Goal: Task Accomplishment & Management: Use online tool/utility

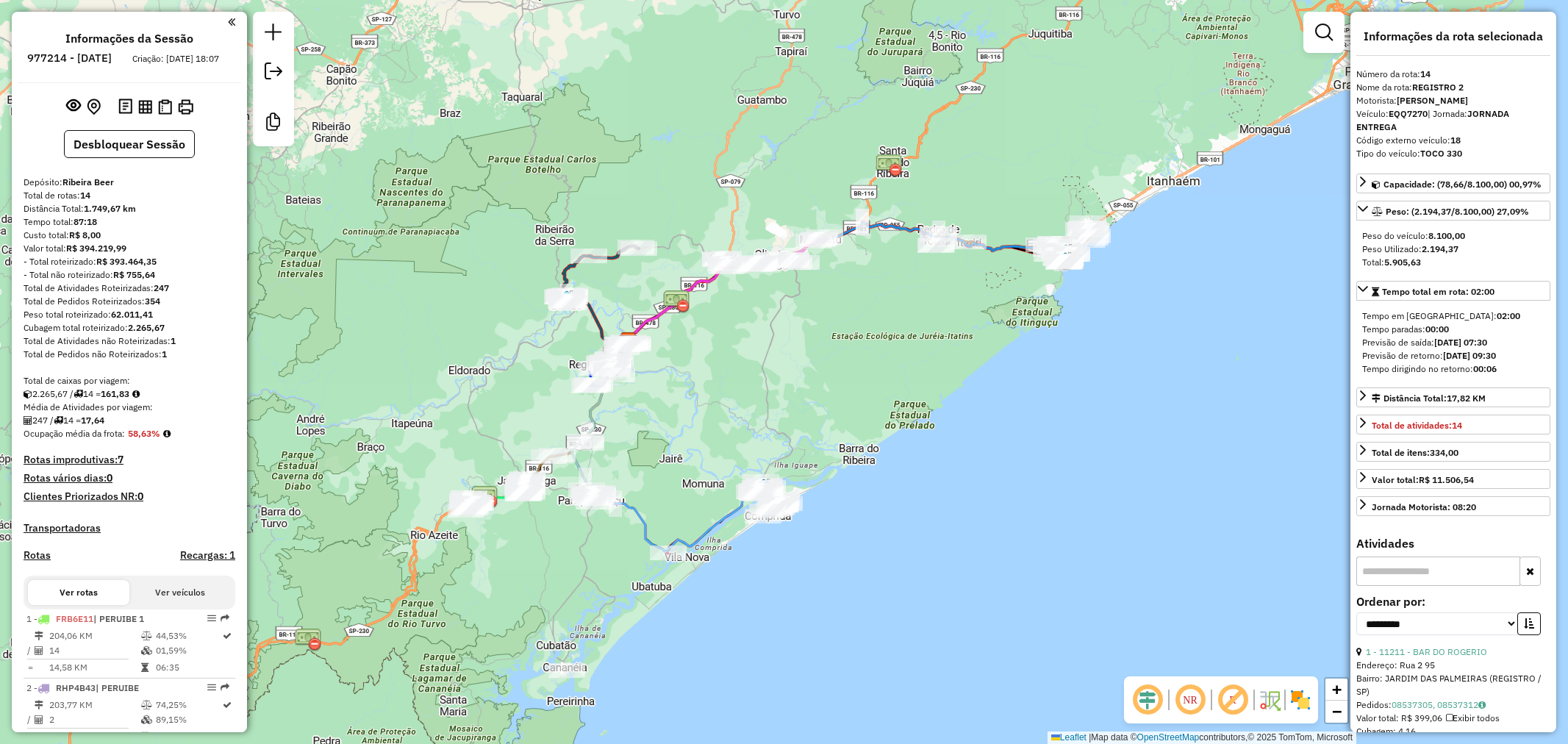
select select "**********"
click at [900, 411] on div "Janela de atendimento Grade de atendimento Capacidade Transportadoras Veículos …" at bounding box center [784, 372] width 1568 height 744
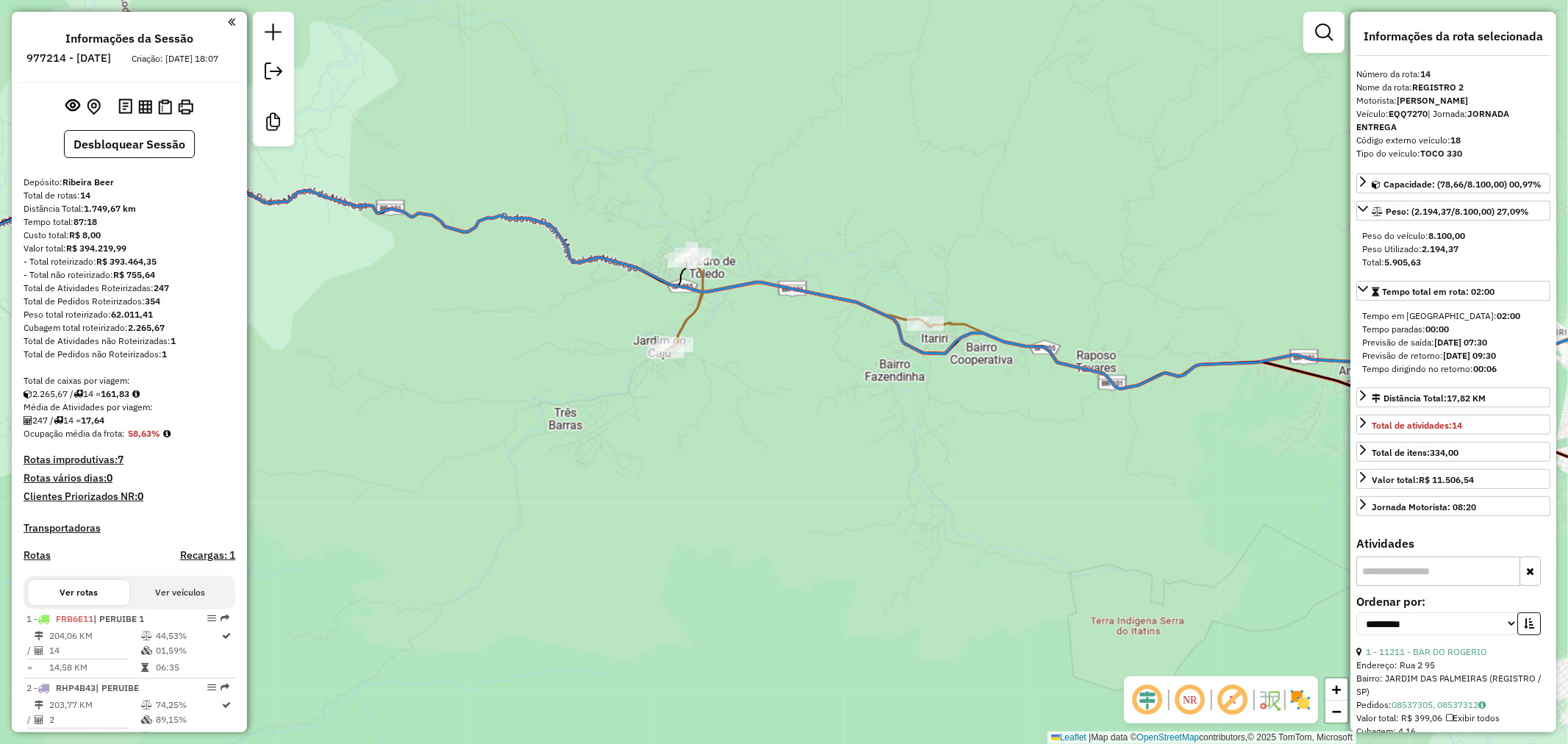
drag, startPoint x: 895, startPoint y: 294, endPoint x: 864, endPoint y: 370, distance: 82.1
click at [864, 370] on div "Janela de atendimento Grade de atendimento Capacidade Transportadoras Veículos …" at bounding box center [784, 372] width 1568 height 744
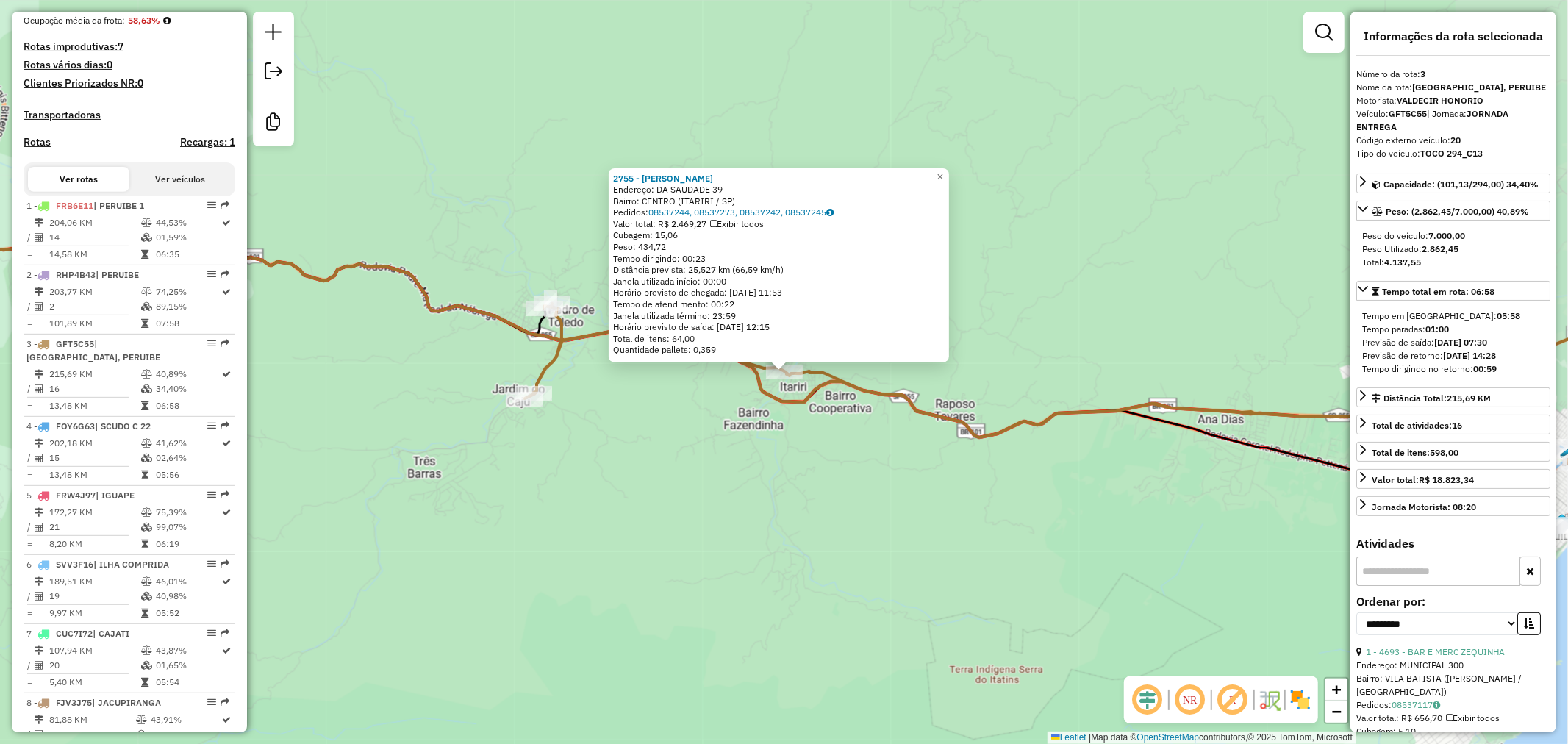
scroll to position [748, 0]
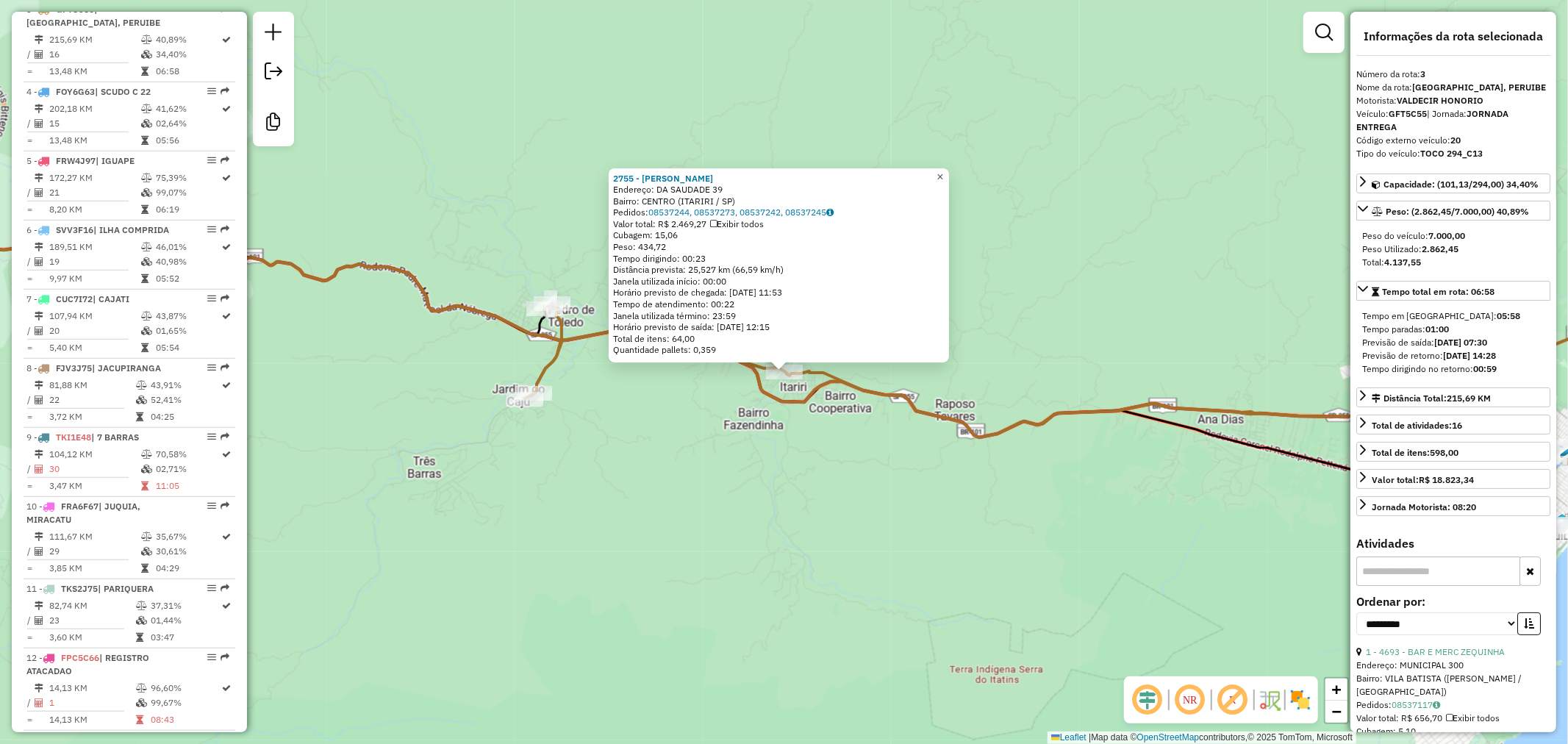
click at [943, 172] on span "×" at bounding box center [940, 175] width 7 height 12
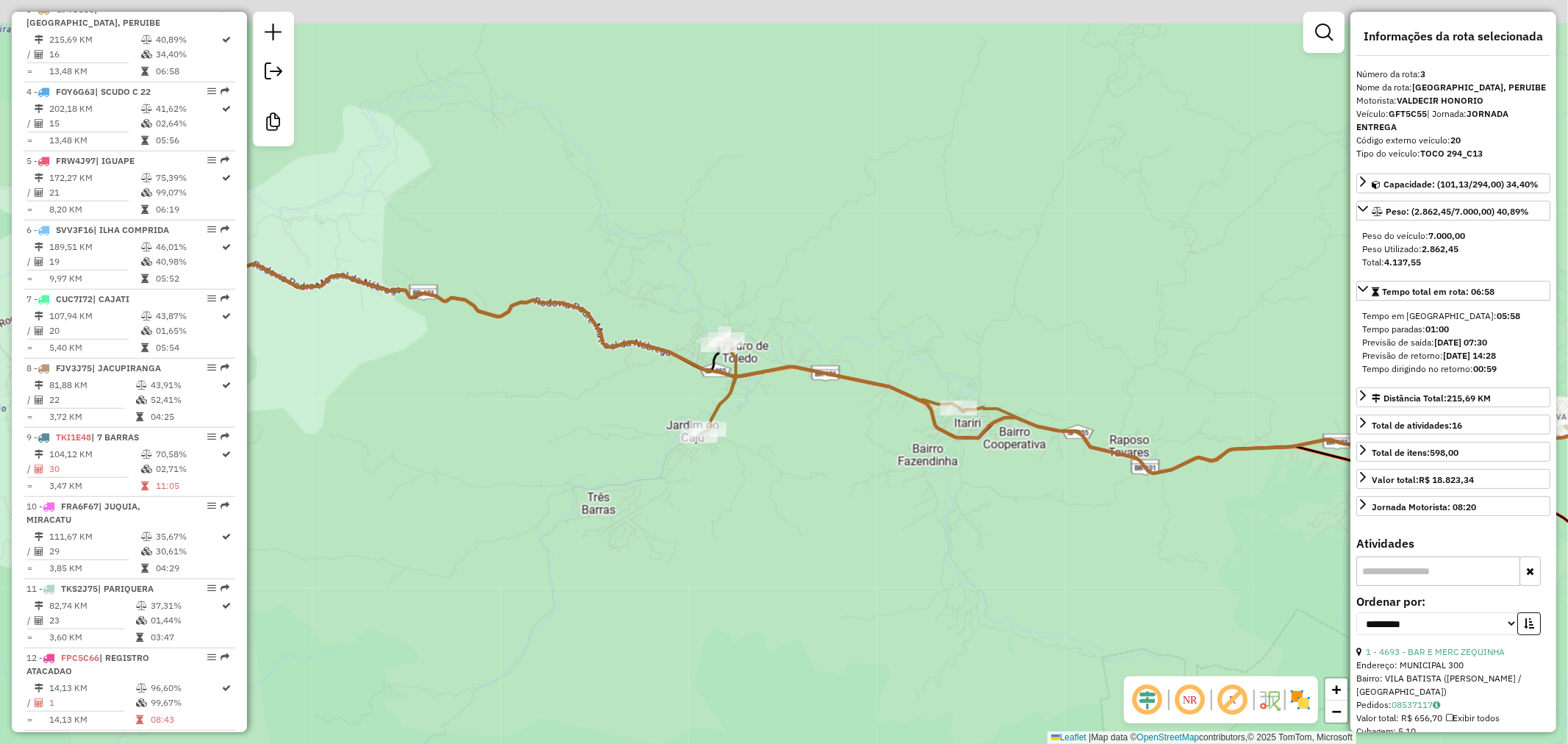
drag, startPoint x: 981, startPoint y: 473, endPoint x: 892, endPoint y: 436, distance: 96.4
click at [960, 467] on div "Janela de atendimento Grade de atendimento Capacidade Transportadoras Veículos …" at bounding box center [784, 372] width 1568 height 744
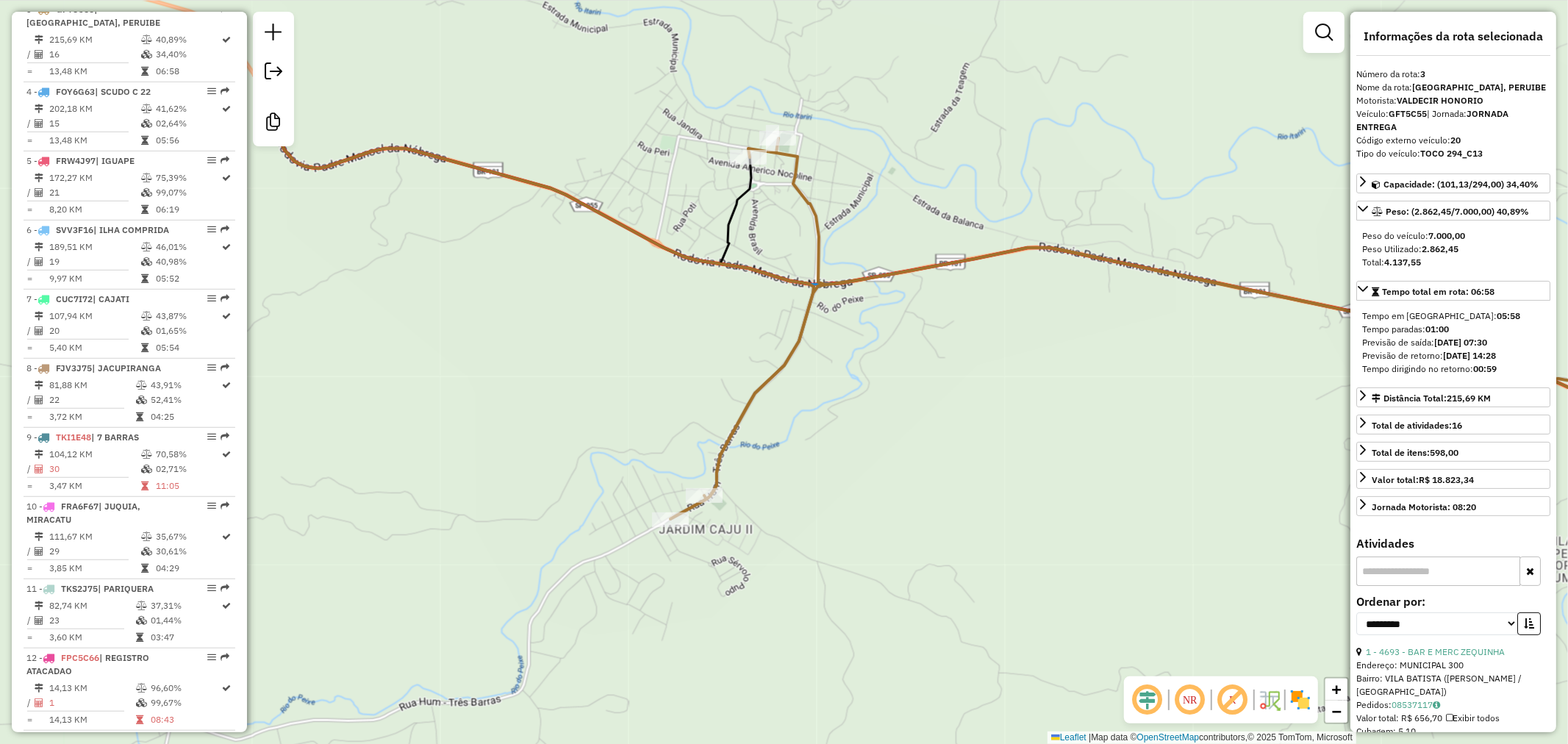
drag, startPoint x: 818, startPoint y: 540, endPoint x: 791, endPoint y: 571, distance: 41.1
click at [791, 571] on div "Janela de atendimento Grade de atendimento Capacidade Transportadoras Veículos …" at bounding box center [784, 372] width 1568 height 744
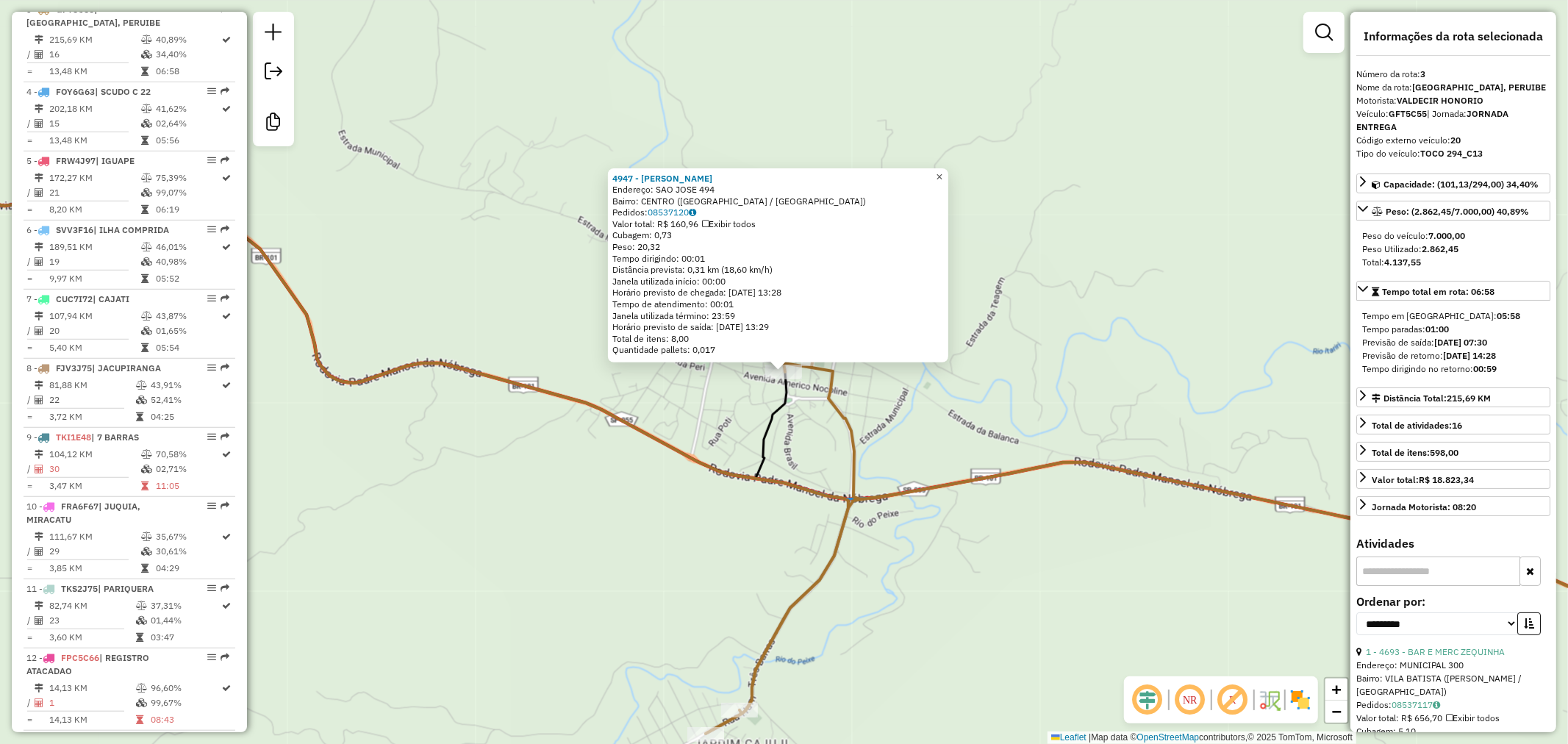
click at [942, 171] on span "×" at bounding box center [939, 175] width 7 height 12
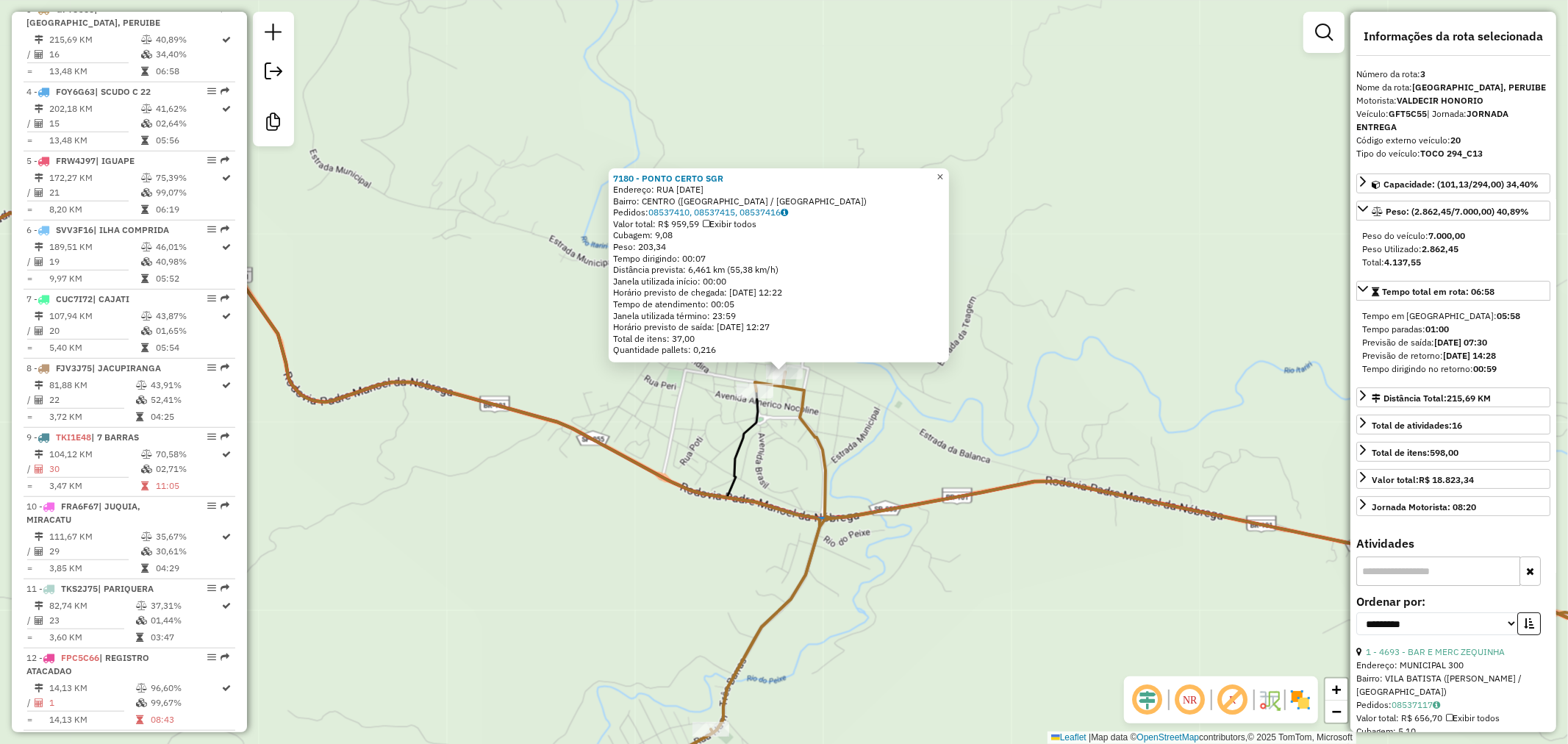
click at [943, 170] on span "×" at bounding box center [940, 175] width 7 height 12
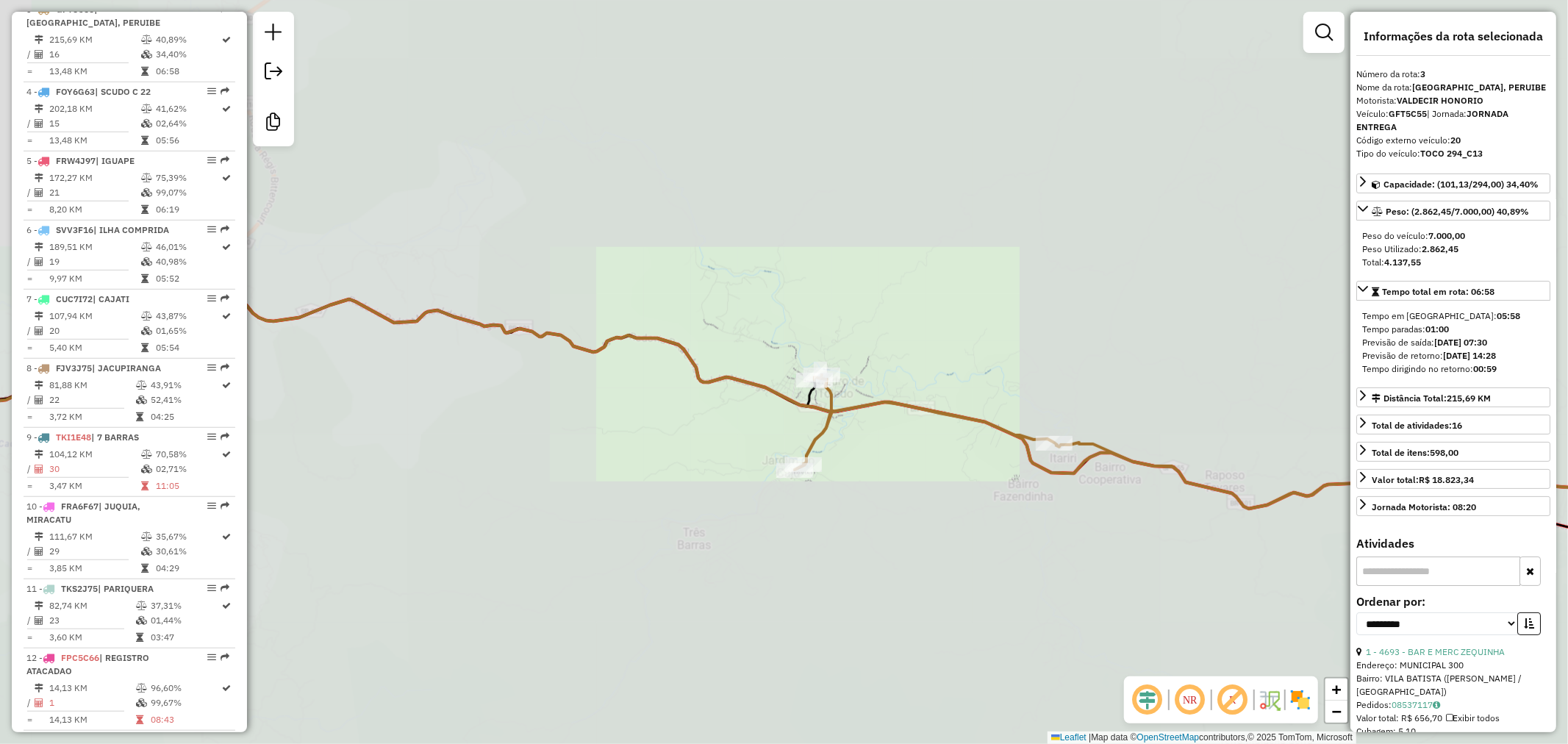
drag, startPoint x: 900, startPoint y: 481, endPoint x: 821, endPoint y: 438, distance: 89.9
click at [825, 438] on div "Janela de atendimento Grade de atendimento Capacidade Transportadoras Veículos …" at bounding box center [784, 372] width 1568 height 744
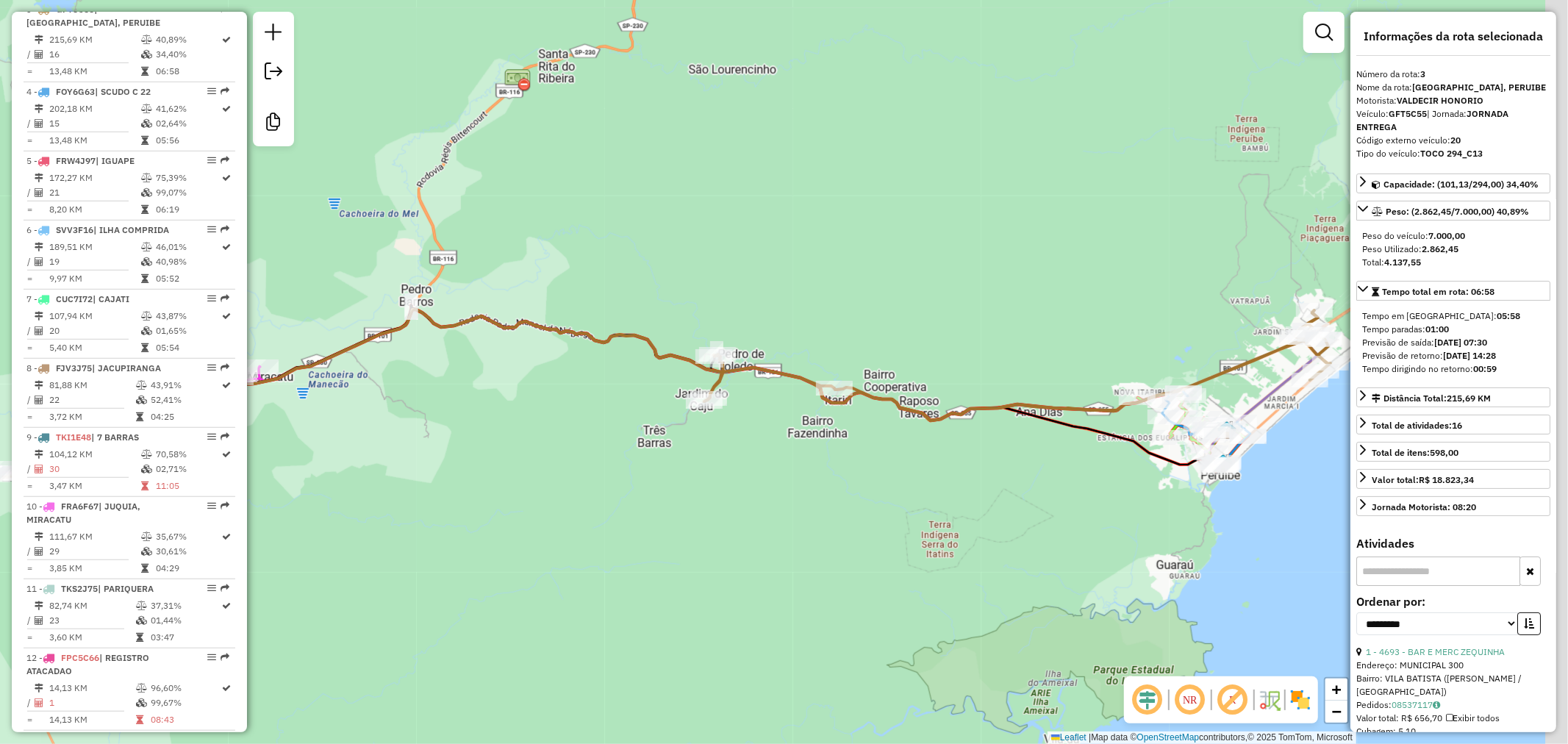
drag, startPoint x: 931, startPoint y: 507, endPoint x: 866, endPoint y: 474, distance: 72.9
click at [868, 475] on div "Janela de atendimento Grade de atendimento Capacidade Transportadoras Veículos …" at bounding box center [784, 372] width 1568 height 744
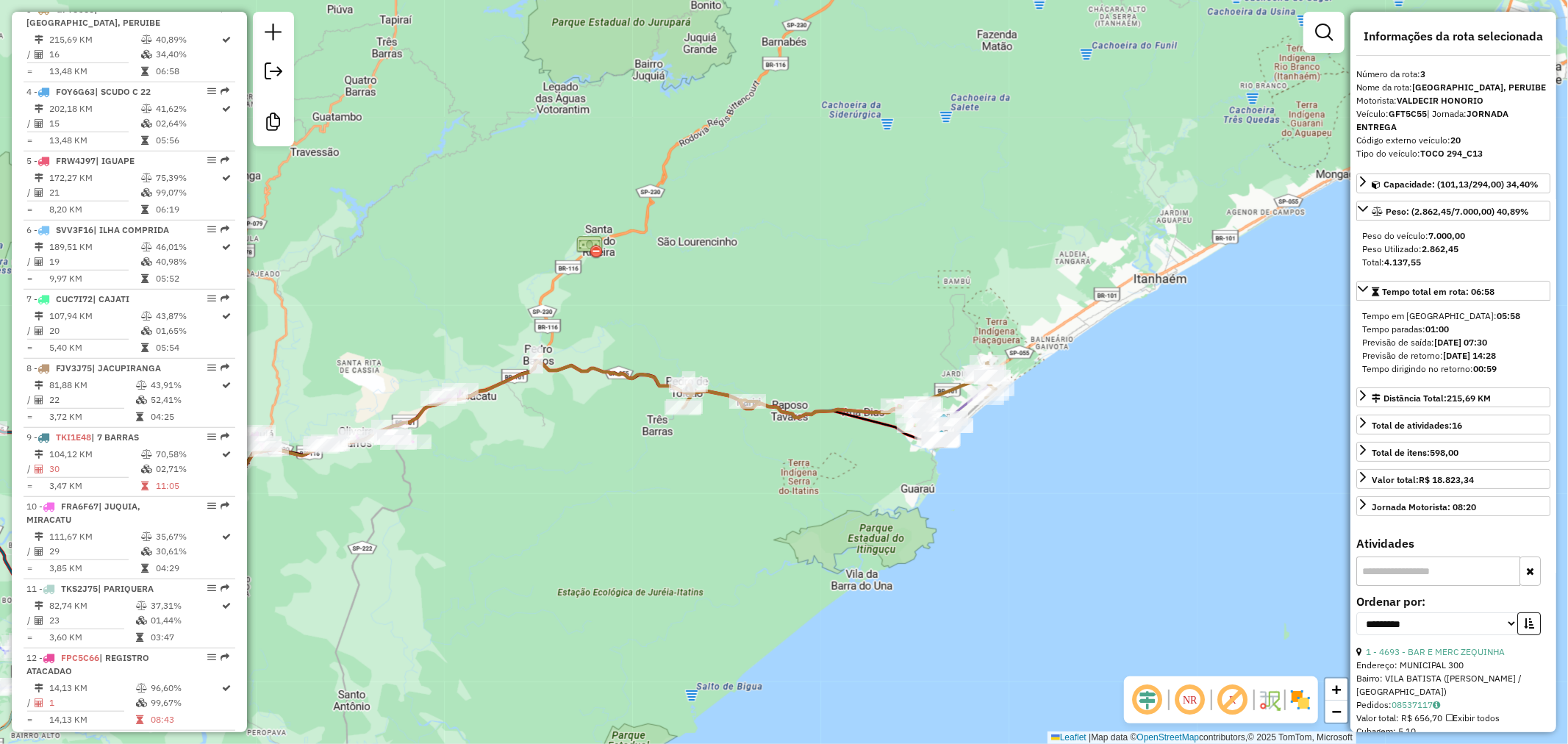
drag, startPoint x: 979, startPoint y: 515, endPoint x: 887, endPoint y: 494, distance: 94.4
click at [887, 494] on div "Janela de atendimento Grade de atendimento Capacidade Transportadoras Veículos …" at bounding box center [784, 372] width 1568 height 744
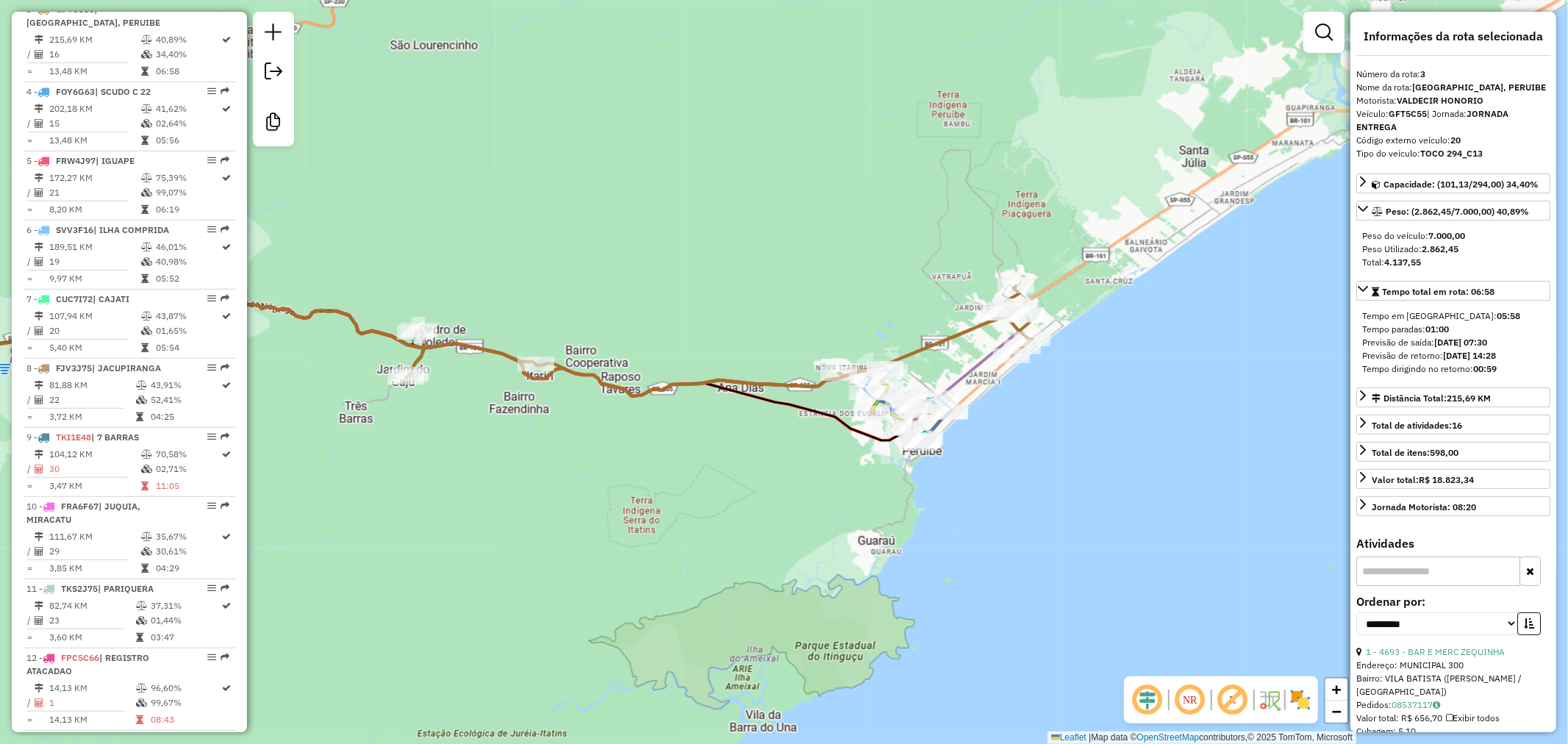
drag, startPoint x: 1038, startPoint y: 362, endPoint x: 980, endPoint y: 452, distance: 107.1
click at [980, 452] on div "Rota 3 - Placa GFT5C55 9456 - ADEGA GELADAO Janela de atendimento Grade de aten…" at bounding box center [784, 372] width 1568 height 744
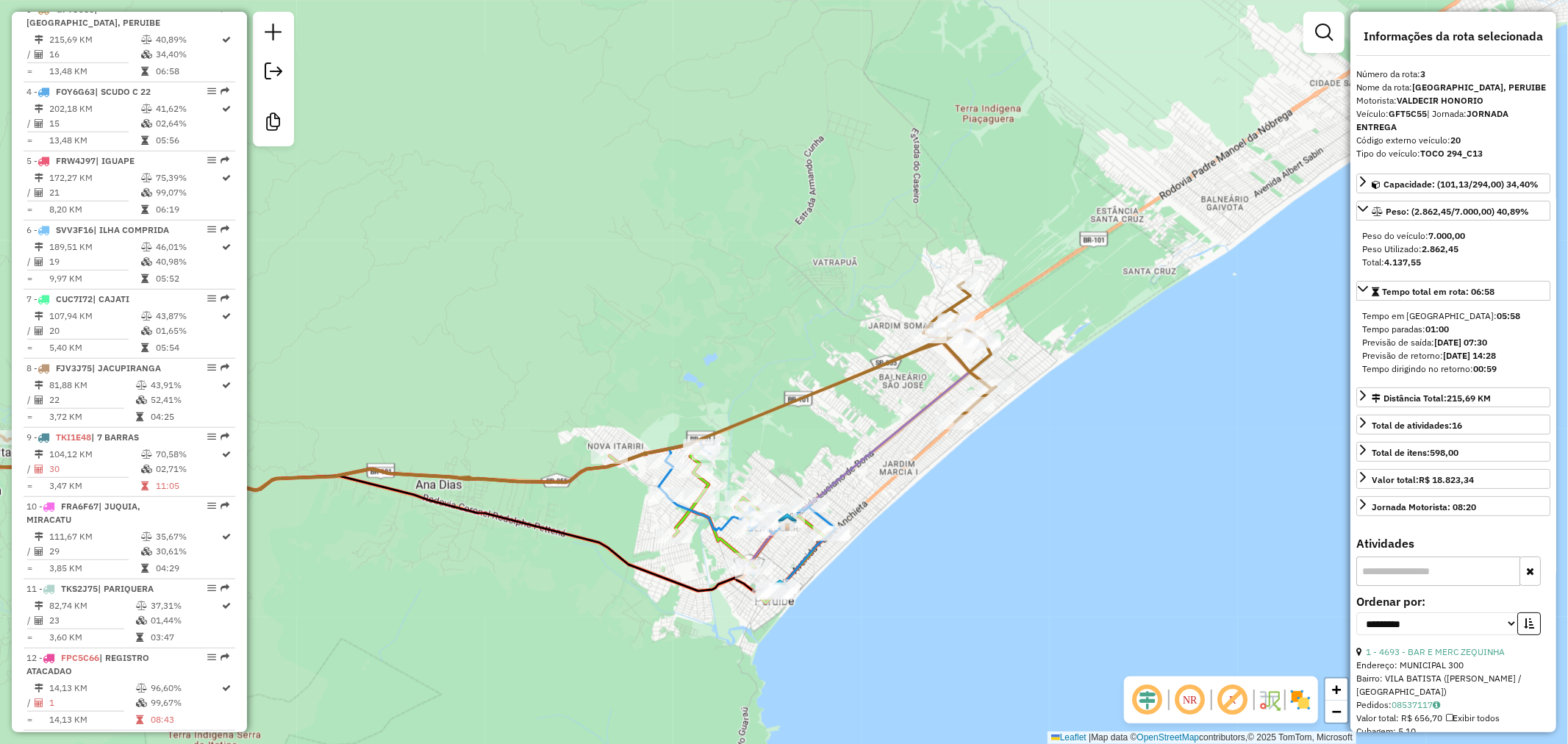
drag, startPoint x: 898, startPoint y: 637, endPoint x: 961, endPoint y: 558, distance: 101.0
click at [961, 558] on div "Janela de atendimento Grade de atendimento Capacidade Transportadoras Veículos …" at bounding box center [784, 372] width 1568 height 744
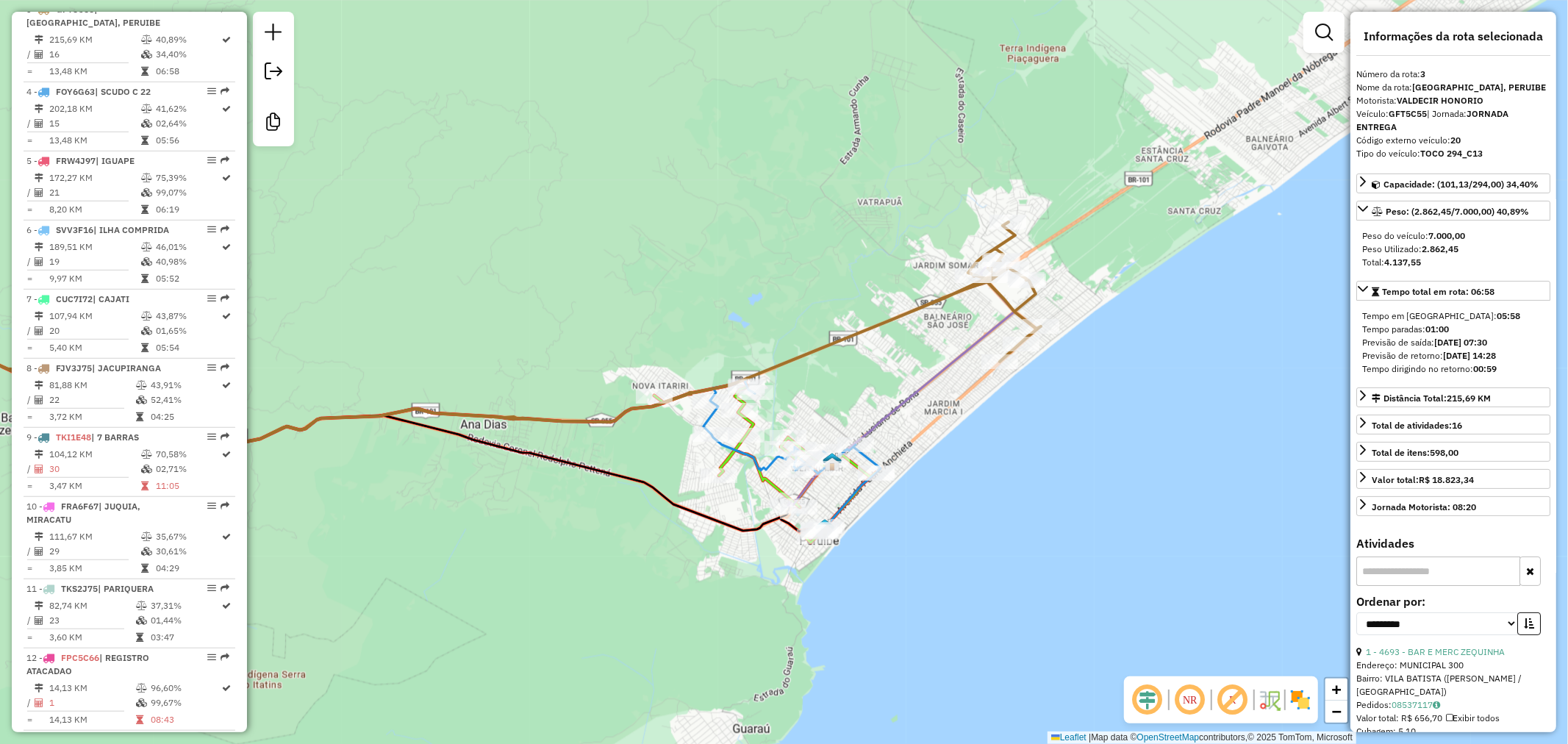
drag, startPoint x: 906, startPoint y: 520, endPoint x: 977, endPoint y: 511, distance: 71.6
click at [977, 512] on div "Rota 1 - Placa FRB6E11 8525 - ADEGA NOVA PERUIBE Janela de atendimento Grade de…" at bounding box center [784, 372] width 1568 height 744
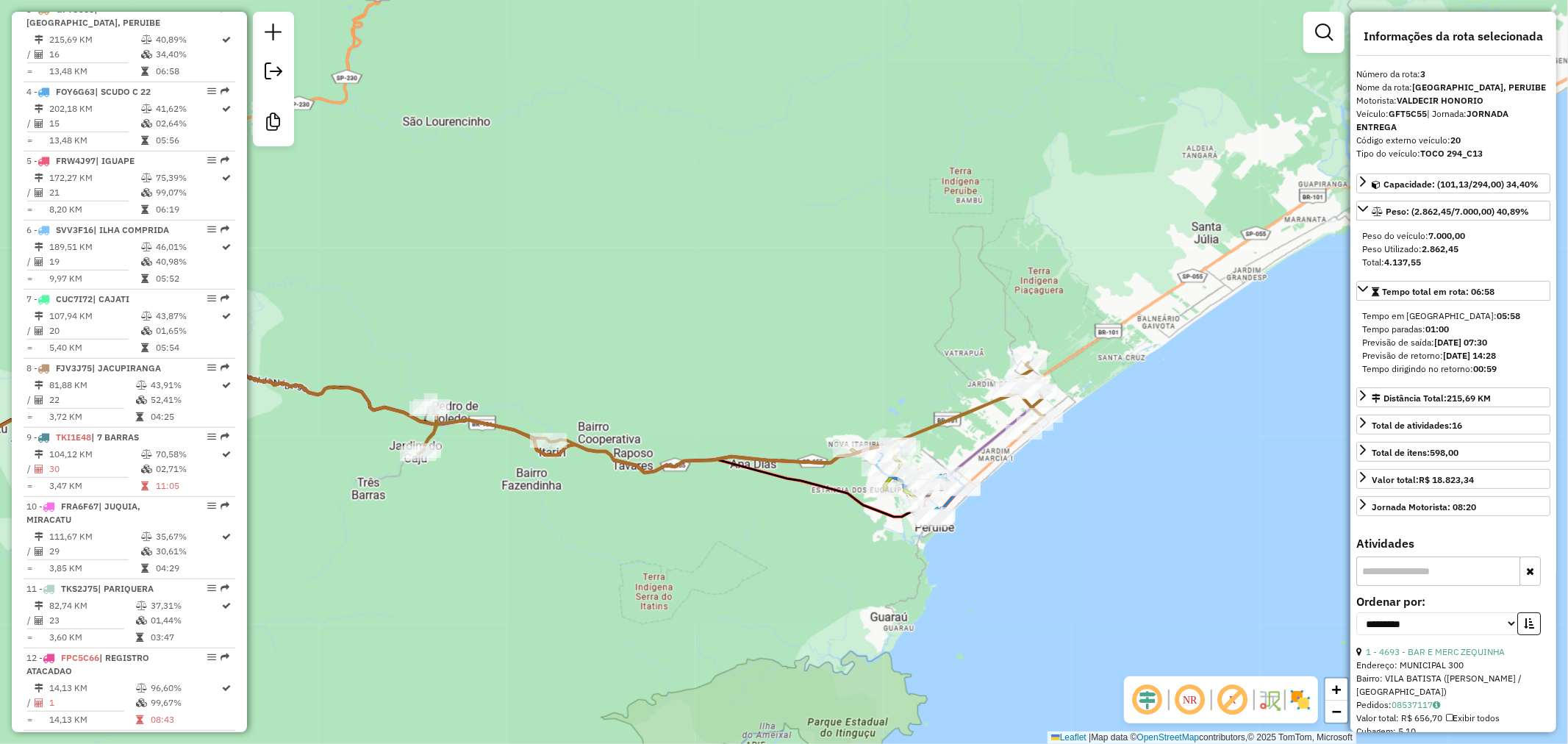
drag, startPoint x: 1013, startPoint y: 596, endPoint x: 1128, endPoint y: 591, distance: 115.1
click at [987, 512] on div "Janela de atendimento Grade de atendimento Capacidade Transportadoras Veículos …" at bounding box center [784, 372] width 1568 height 744
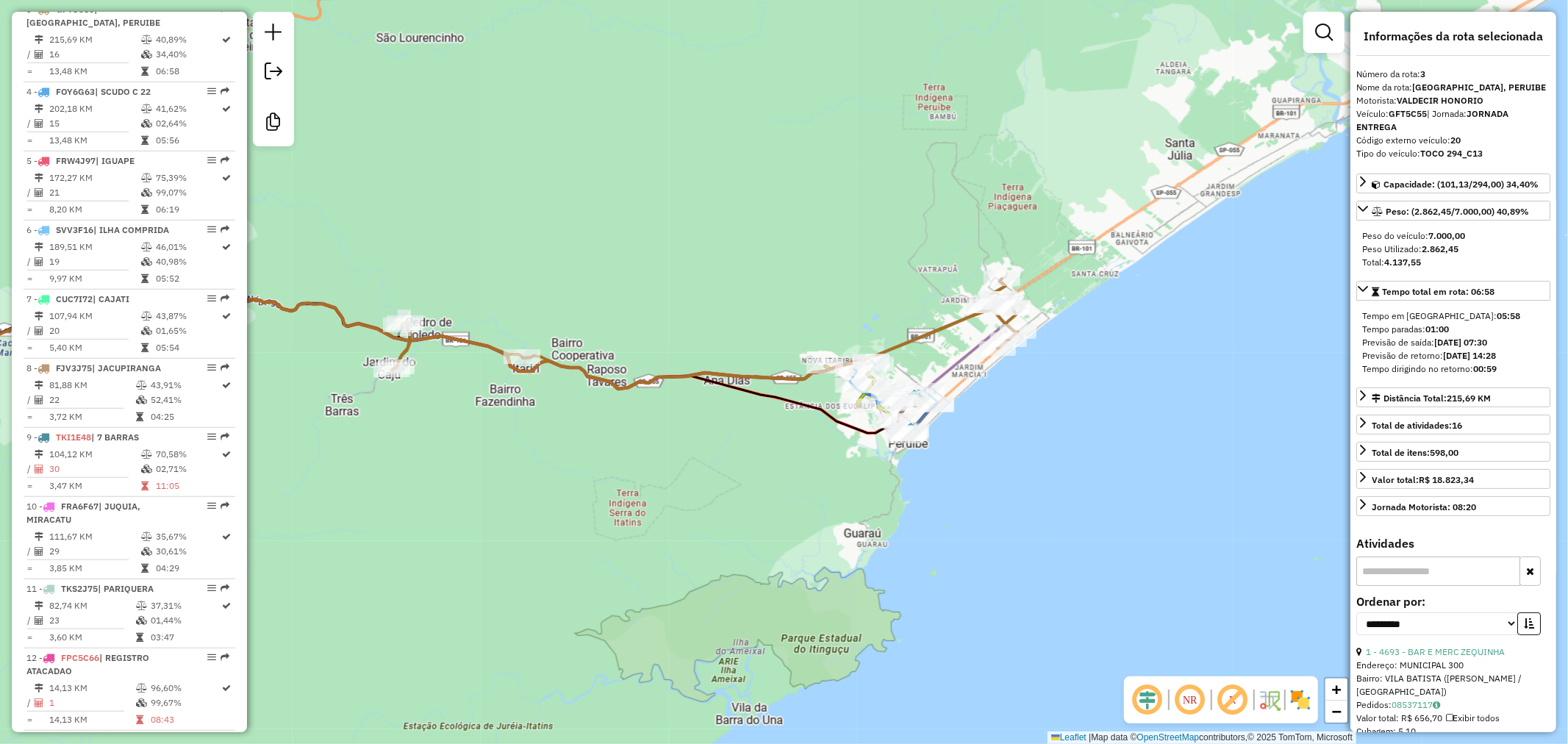
drag, startPoint x: 701, startPoint y: 355, endPoint x: 746, endPoint y: 355, distance: 45.0
click at [746, 355] on div "Janela de atendimento Grade de atendimento Capacidade Transportadoras Veículos …" at bounding box center [784, 372] width 1568 height 744
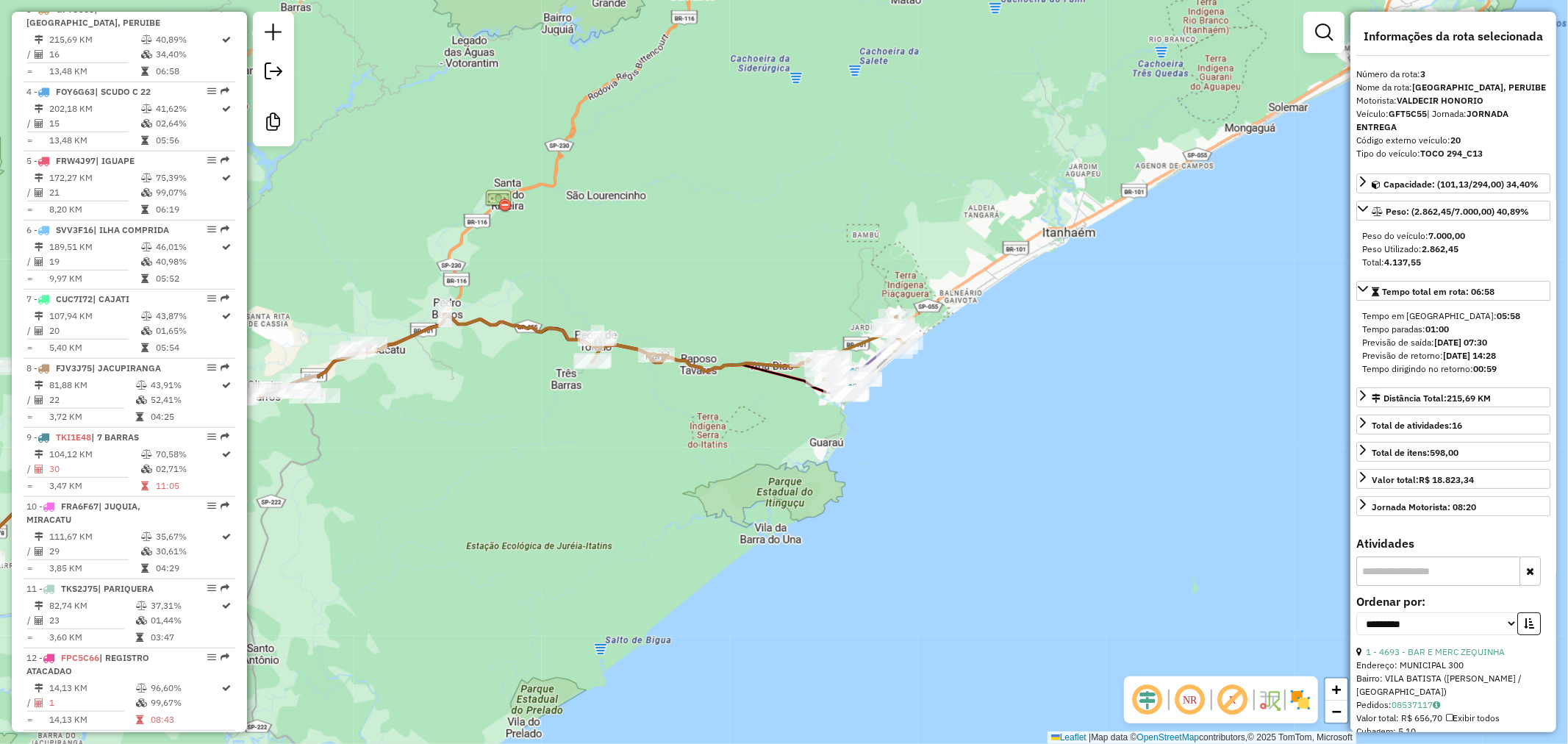
click at [678, 507] on div "Janela de atendimento Grade de atendimento Capacidade Transportadoras Veículos …" at bounding box center [784, 372] width 1568 height 744
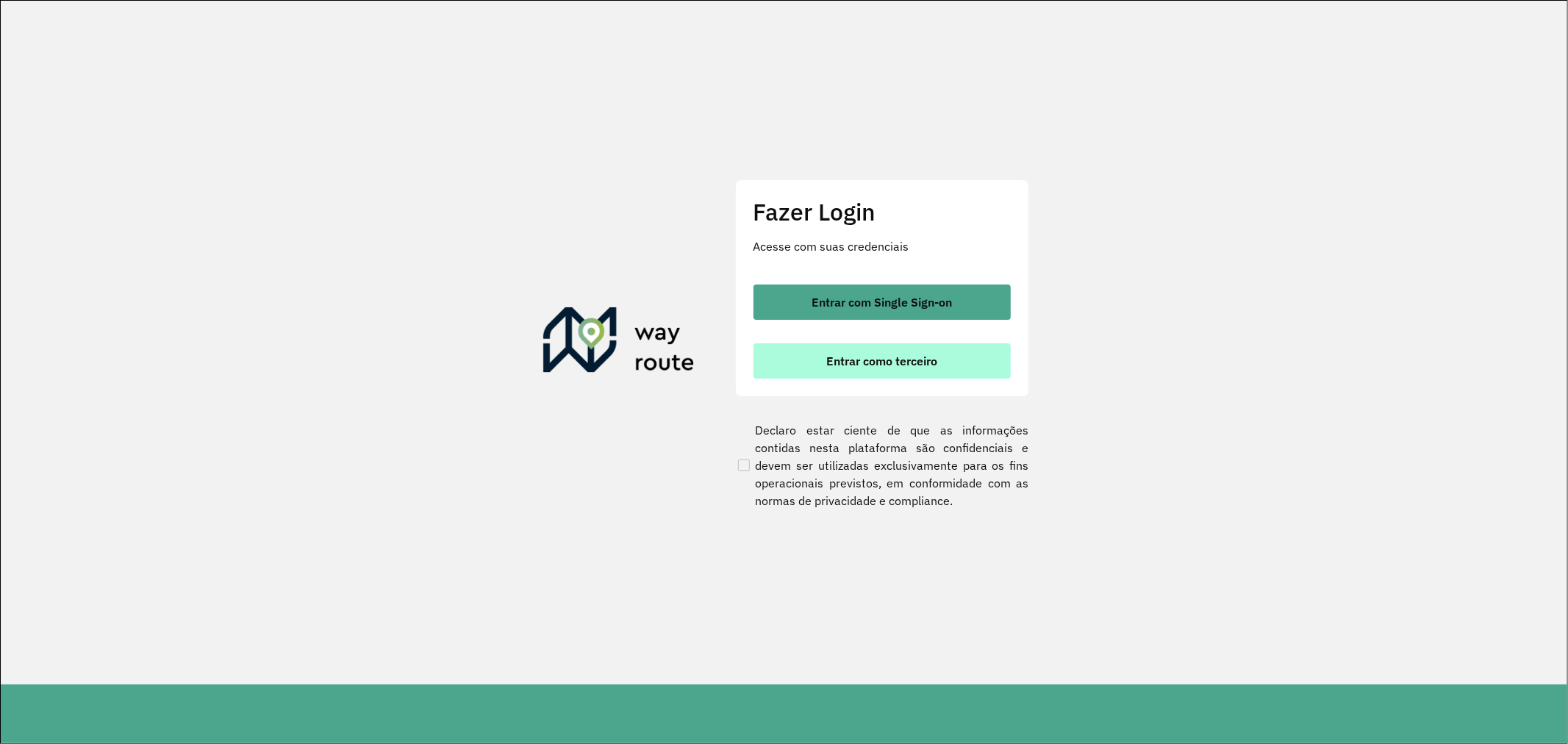
click at [863, 364] on span "Entrar como terceiro" at bounding box center [882, 360] width 111 height 11
